Goal: Task Accomplishment & Management: Manage account settings

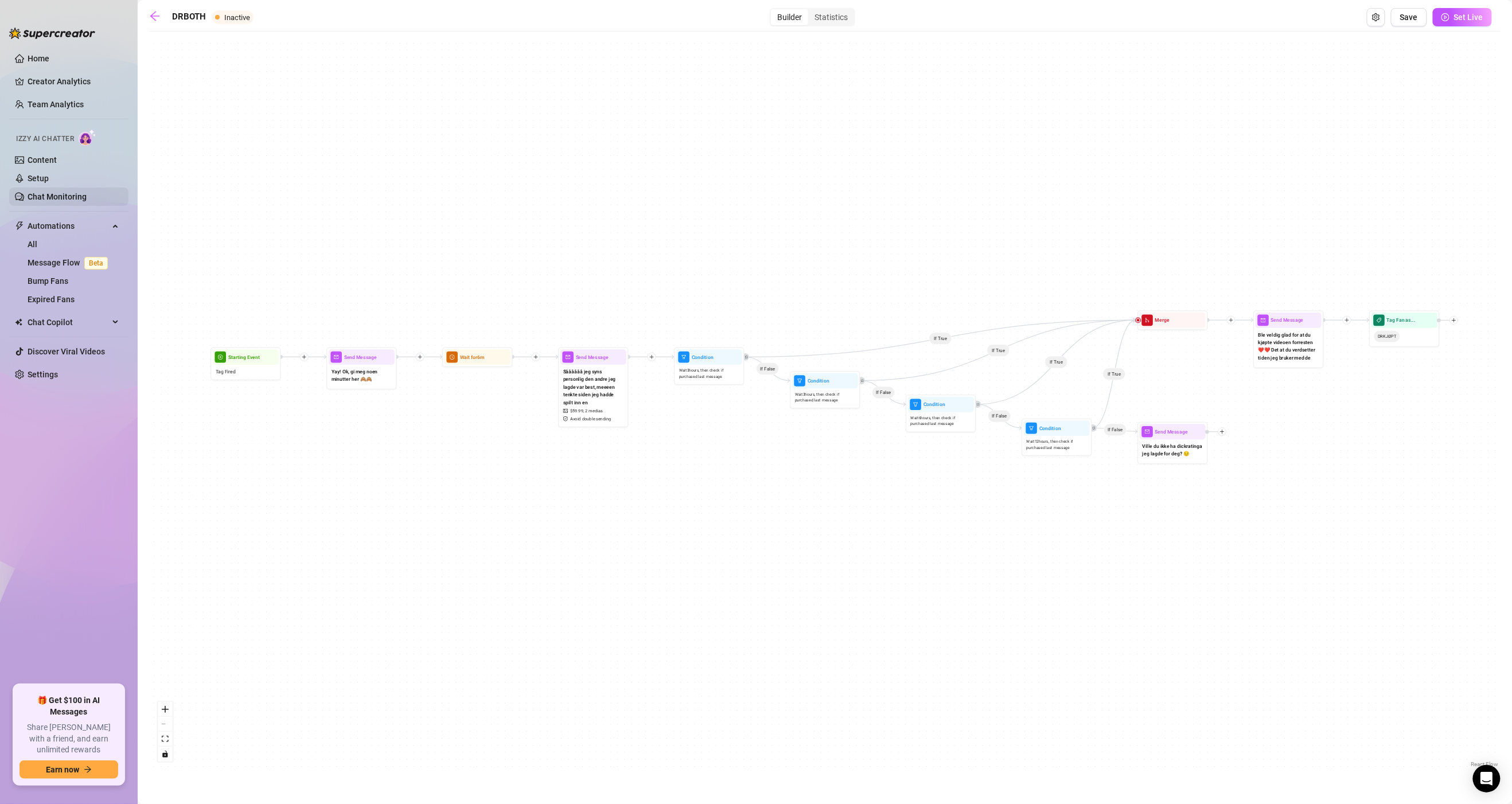
click at [46, 193] on link "Chat Monitoring" at bounding box center [57, 196] width 59 height 9
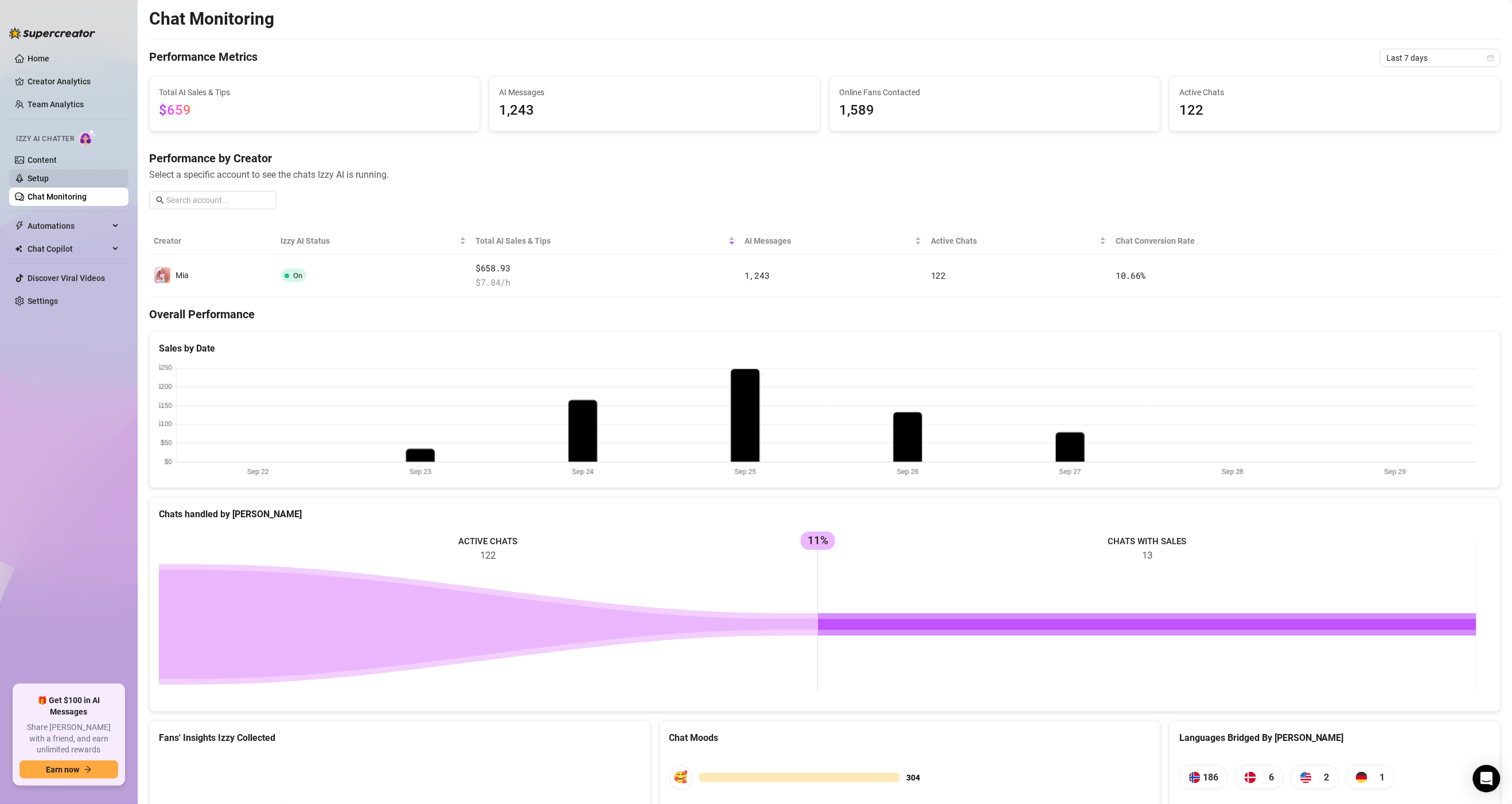
click at [44, 175] on link "Setup" at bounding box center [38, 178] width 21 height 9
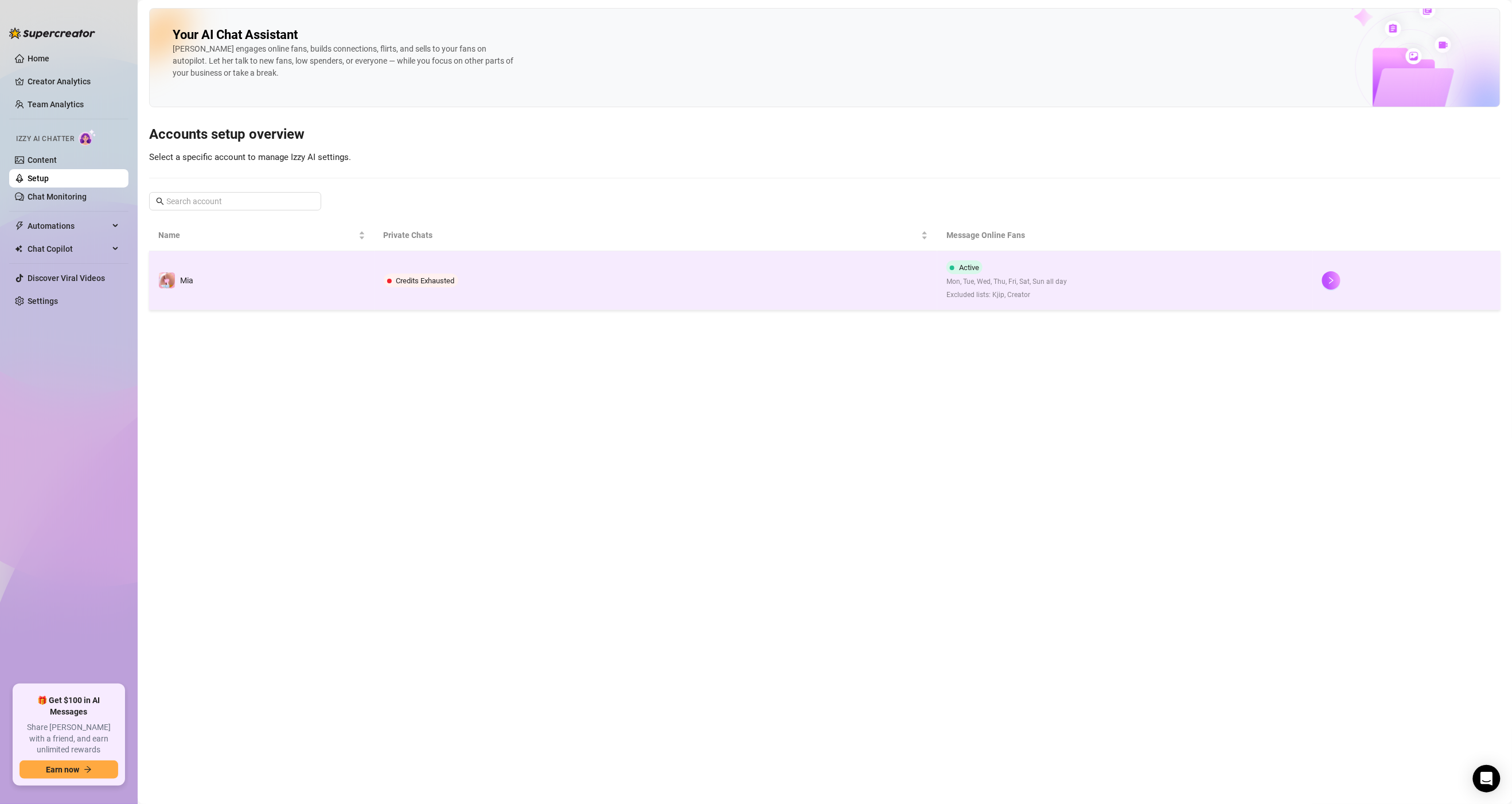
click at [372, 291] on td "Mia" at bounding box center [262, 281] width 225 height 59
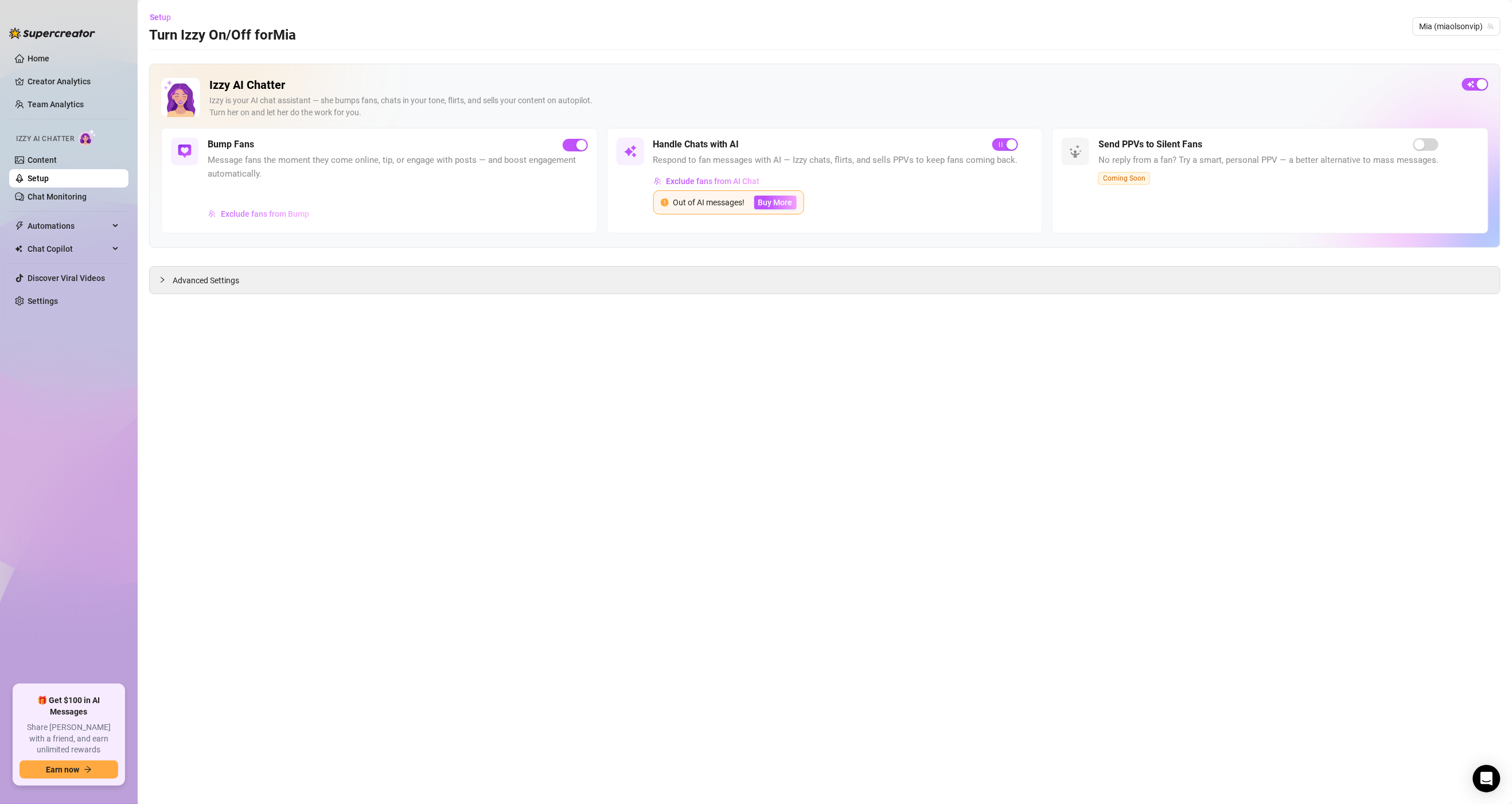
click at [251, 212] on span "Exclude fans from Bump" at bounding box center [265, 213] width 88 height 9
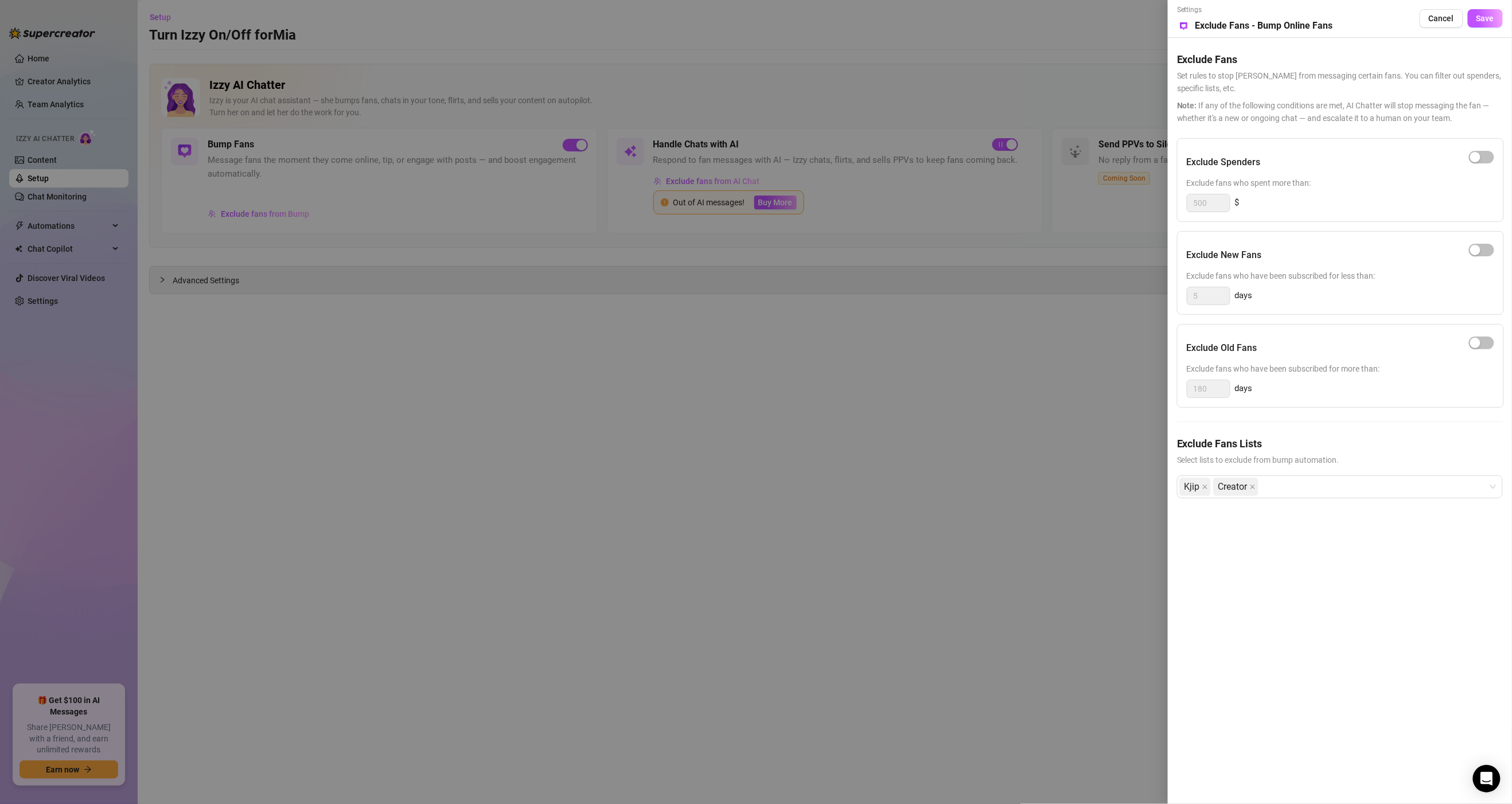
click at [464, 167] on div at bounding box center [756, 402] width 1512 height 804
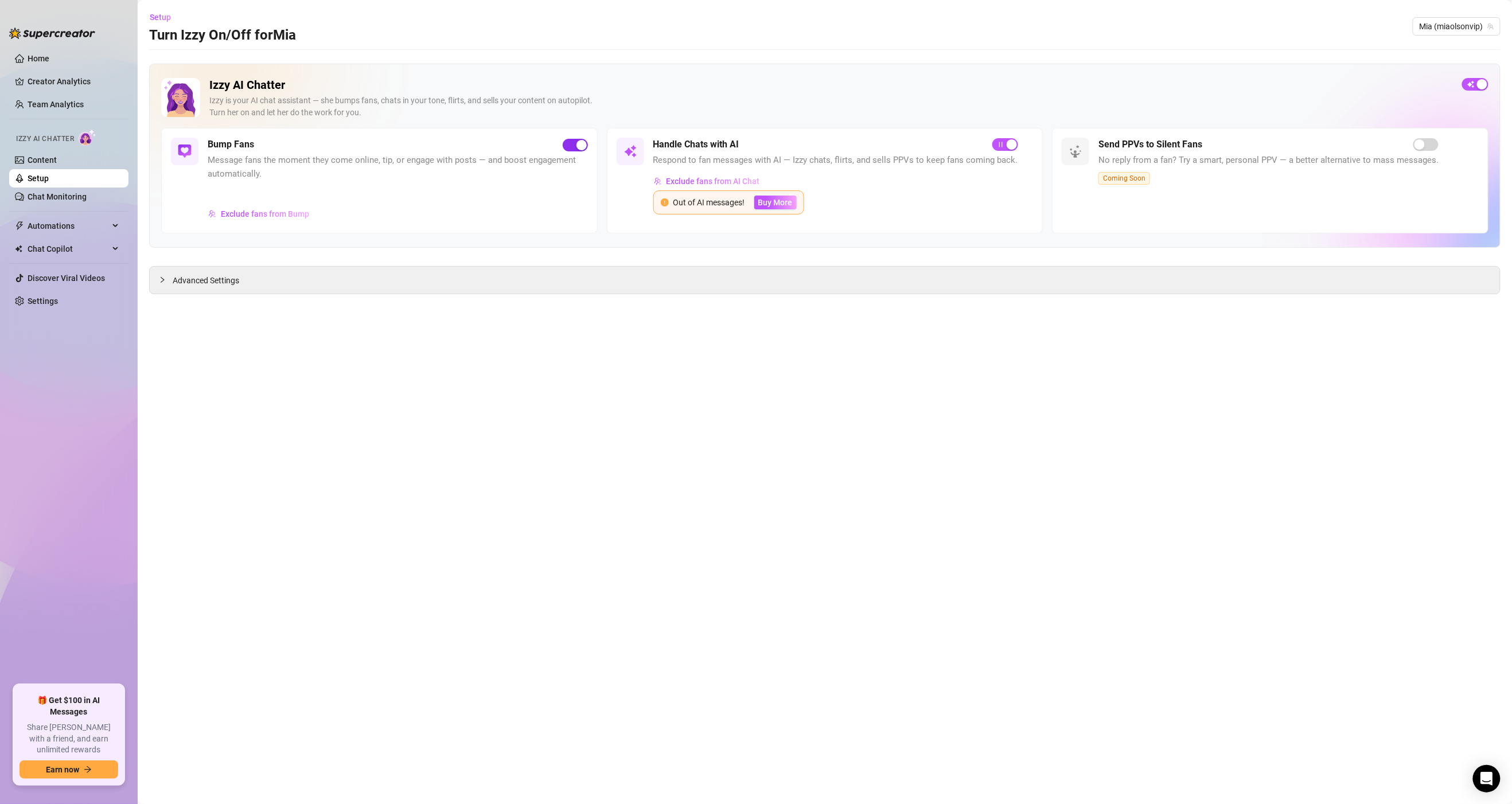
click at [579, 145] on div "button" at bounding box center [581, 145] width 10 height 10
